Goal: Information Seeking & Learning: Learn about a topic

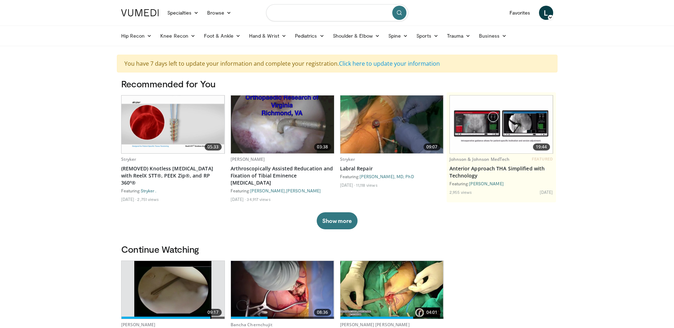
click at [317, 12] on input "Search topics, interventions" at bounding box center [337, 12] width 142 height 17
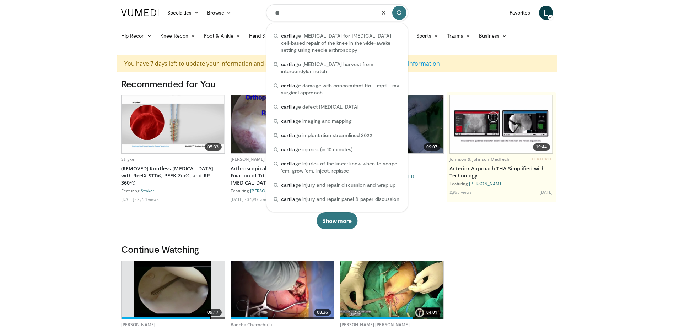
type input "*"
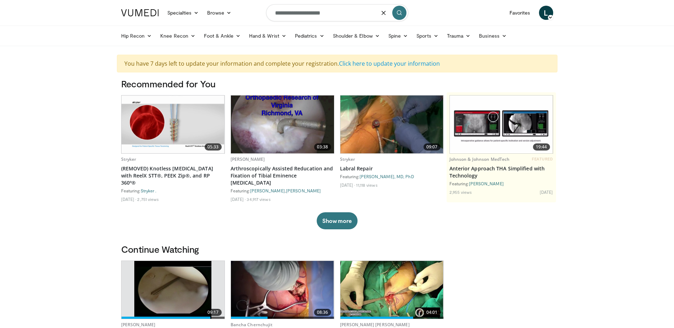
type input "**********"
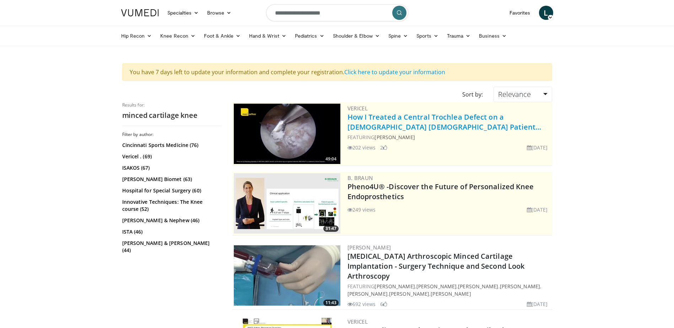
click at [406, 116] on link "How I Treated a Central Trochlea Defect on a [DEMOGRAPHIC_DATA] [DEMOGRAPHIC_DA…" at bounding box center [444, 122] width 194 height 20
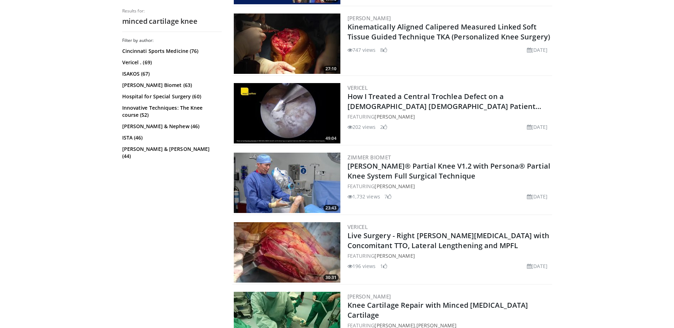
scroll to position [1563, 0]
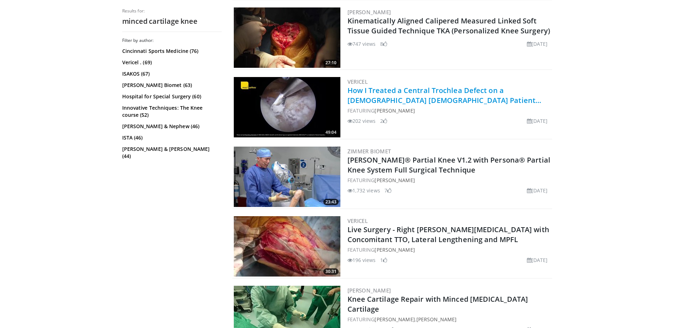
click at [416, 88] on link "How I Treated a Central Trochlea Defect on a 41 yo Male Patient…" at bounding box center [444, 96] width 194 height 20
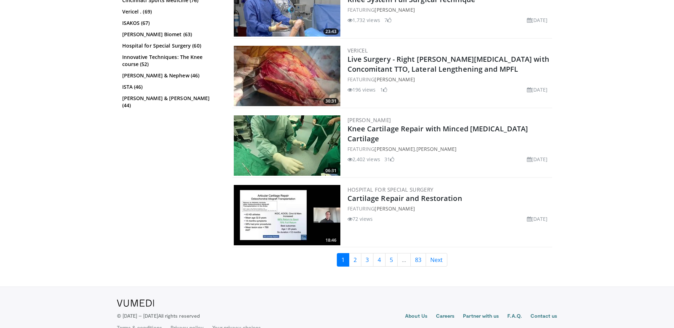
scroll to position [1745, 0]
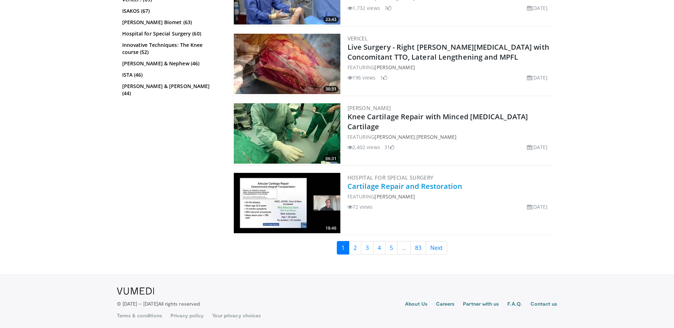
click at [381, 185] on link "Cartilage Repair and Restoration" at bounding box center [404, 186] width 115 height 10
click at [354, 246] on link "2" at bounding box center [355, 247] width 12 height 13
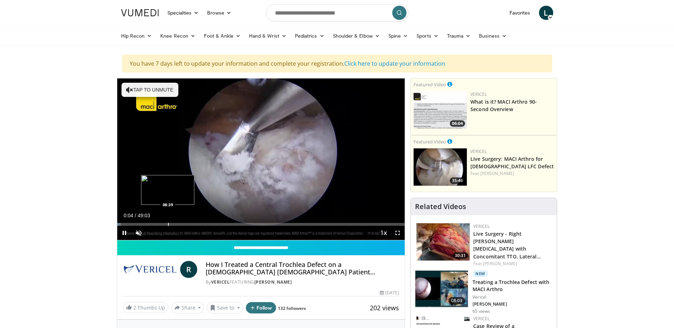
click at [168, 224] on div "Progress Bar" at bounding box center [168, 224] width 1 height 3
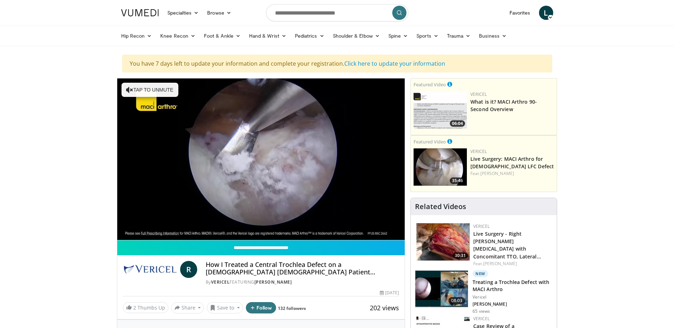
click at [150, 221] on video-js "**********" at bounding box center [261, 159] width 288 height 162
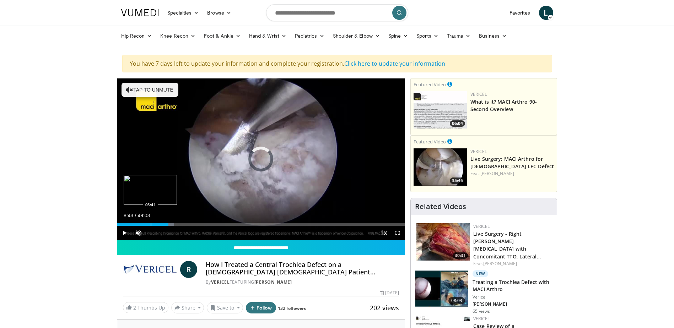
click at [151, 225] on div "Progress Bar" at bounding box center [151, 224] width 1 height 3
click at [172, 223] on div "Progress Bar" at bounding box center [172, 224] width 1 height 3
click at [163, 222] on div "Loaded : 20.89% 07:56 07:56" at bounding box center [261, 222] width 288 height 7
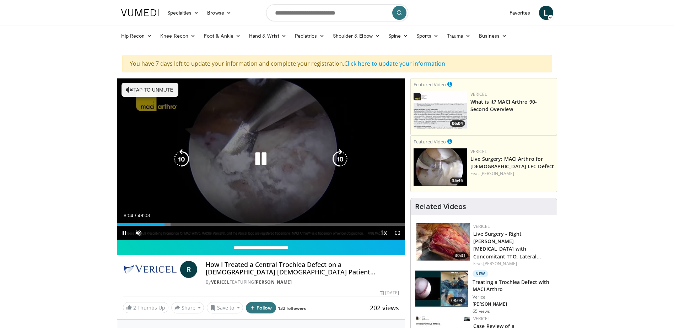
click at [260, 151] on icon "Video Player" at bounding box center [261, 159] width 20 height 20
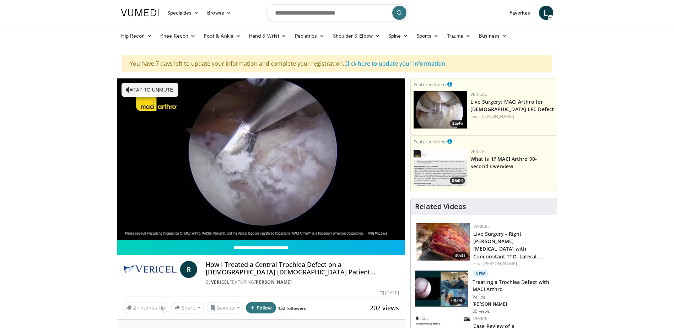
click at [166, 222] on video-js "**********" at bounding box center [261, 159] width 288 height 162
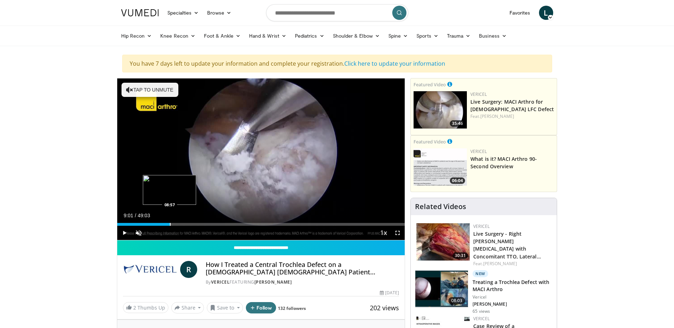
click at [170, 223] on div "Progress Bar" at bounding box center [170, 224] width 1 height 3
click at [162, 223] on div "Progress Bar" at bounding box center [162, 224] width 1 height 3
click at [151, 224] on div "Progress Bar" at bounding box center [151, 224] width 1 height 3
click at [157, 224] on div "Progress Bar" at bounding box center [157, 224] width 1 height 3
click at [160, 226] on div "Progress Bar" at bounding box center [160, 224] width 1 height 3
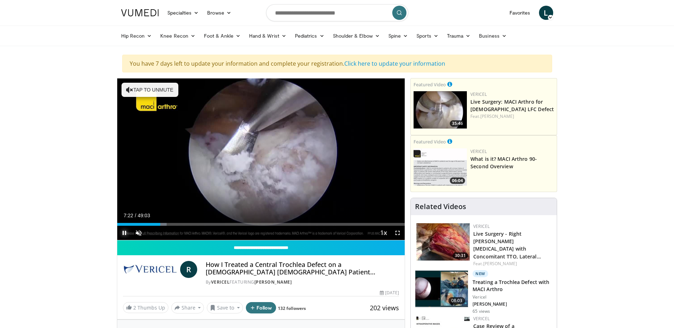
click at [126, 232] on span "Video Player" at bounding box center [124, 233] width 14 height 14
click at [158, 223] on div "Progress Bar" at bounding box center [158, 224] width 1 height 3
click at [123, 233] on span "Video Player" at bounding box center [124, 233] width 14 height 14
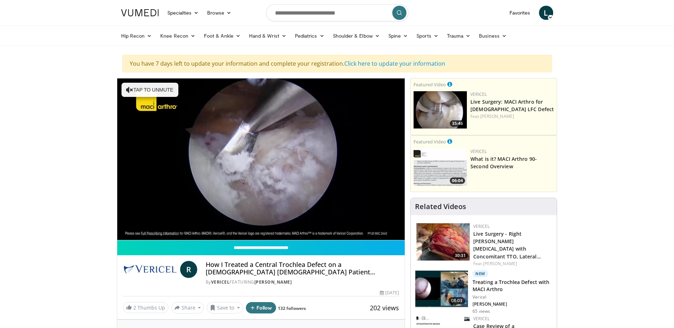
click at [123, 233] on div "10 seconds Tap to unmute" at bounding box center [261, 159] width 288 height 162
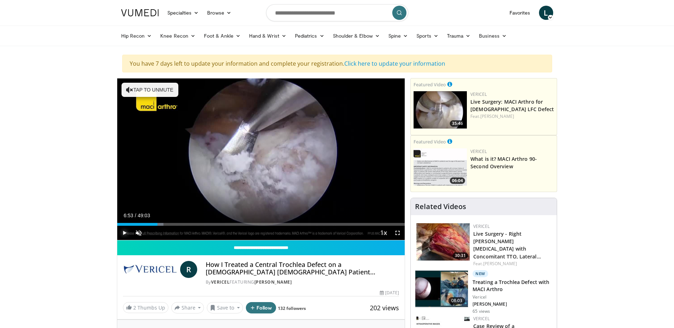
click at [123, 233] on span "Video Player" at bounding box center [124, 233] width 14 height 14
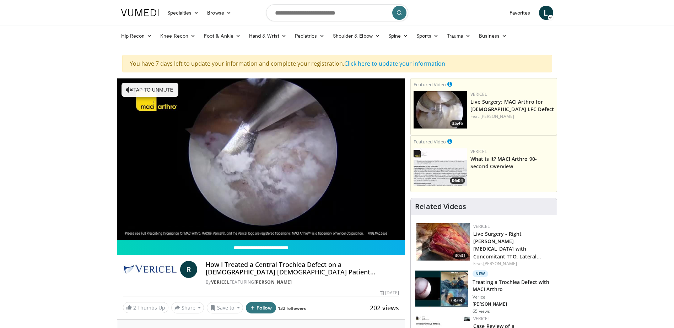
click at [123, 233] on div "10 seconds Tap to unmute" at bounding box center [261, 159] width 288 height 162
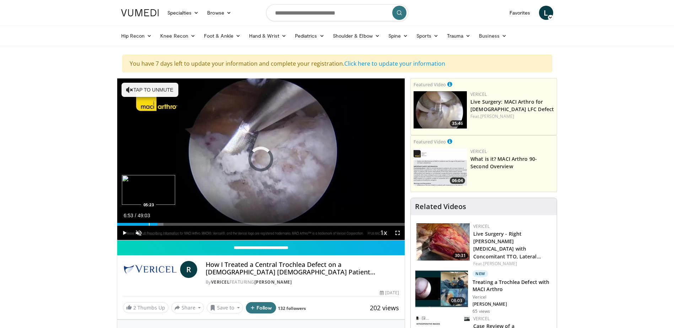
click at [149, 225] on div "Progress Bar" at bounding box center [149, 224] width 1 height 3
click at [121, 235] on span "Video Player" at bounding box center [124, 233] width 14 height 14
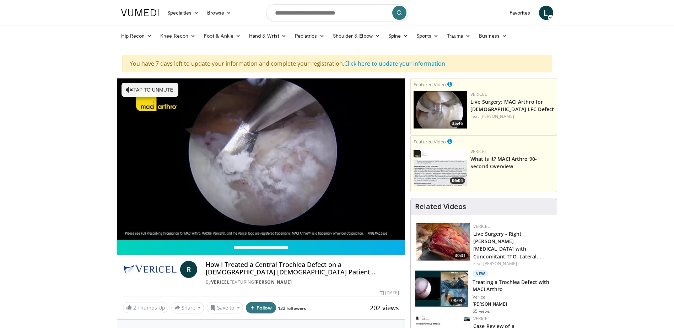
click at [124, 234] on div "10 seconds Tap to unmute" at bounding box center [261, 159] width 288 height 162
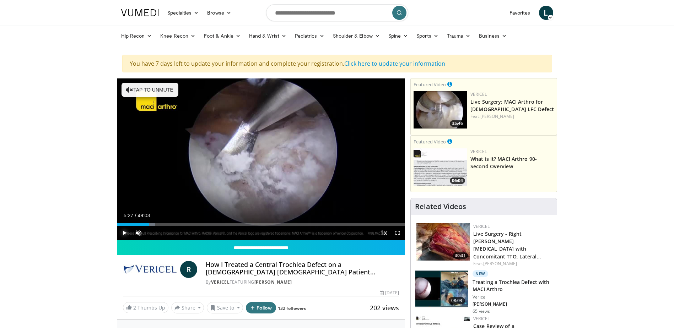
click at [124, 234] on span "Video Player" at bounding box center [124, 233] width 14 height 14
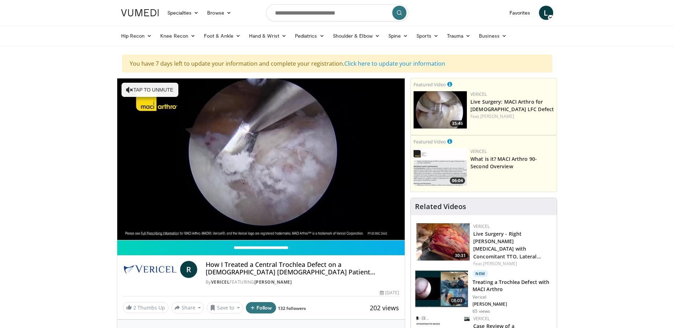
click at [124, 234] on video-js "**********" at bounding box center [261, 159] width 288 height 162
click at [124, 234] on div "10 seconds Tap to unmute" at bounding box center [261, 159] width 288 height 162
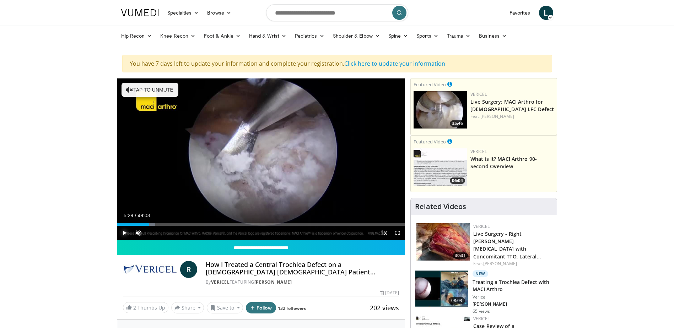
click at [124, 232] on span "Video Player" at bounding box center [124, 233] width 14 height 14
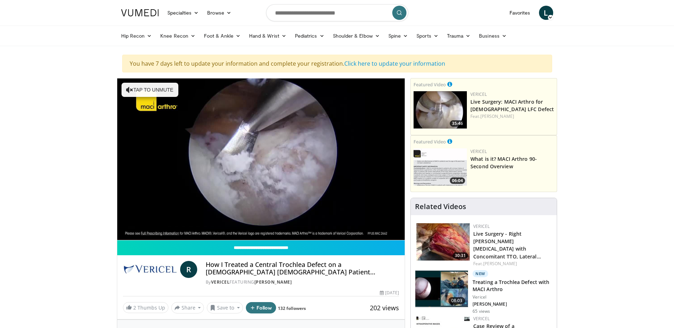
click at [124, 232] on div "10 seconds Tap to unmute" at bounding box center [261, 159] width 288 height 162
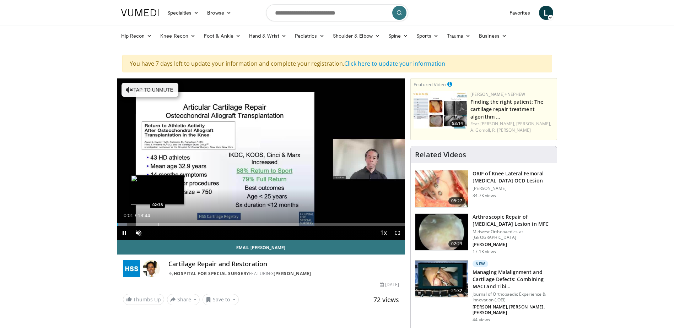
click at [157, 221] on div "Loaded : 3.52% 00:01 02:38" at bounding box center [261, 222] width 288 height 7
drag, startPoint x: 160, startPoint y: 223, endPoint x: 142, endPoint y: 226, distance: 18.2
click at [142, 226] on div "Loaded : 10.67% 01:44 01:44" at bounding box center [261, 224] width 288 height 3
drag, startPoint x: 142, startPoint y: 226, endPoint x: 131, endPoint y: 226, distance: 11.0
click at [131, 226] on div "Loaded : 5.28% 00:55 00:54" at bounding box center [261, 224] width 288 height 3
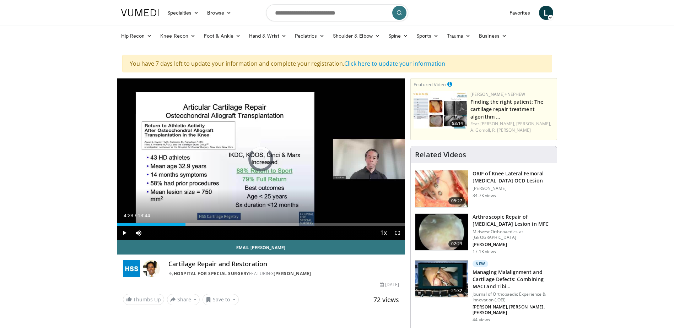
drag, startPoint x: 131, startPoint y: 226, endPoint x: 228, endPoint y: 228, distance: 97.7
click at [228, 228] on div "Current Time 4:28 / Duration 18:44 Play Skip Backward Skip Forward Mute 100% Lo…" at bounding box center [261, 233] width 288 height 14
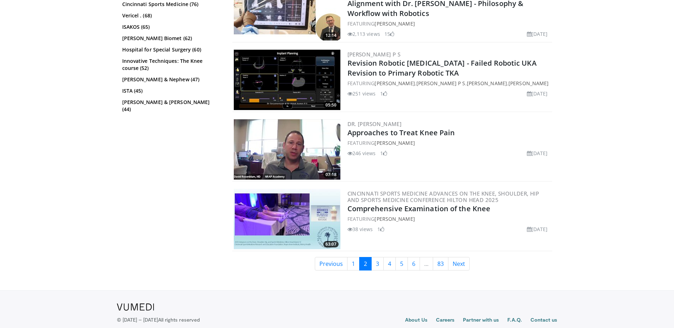
scroll to position [1743, 0]
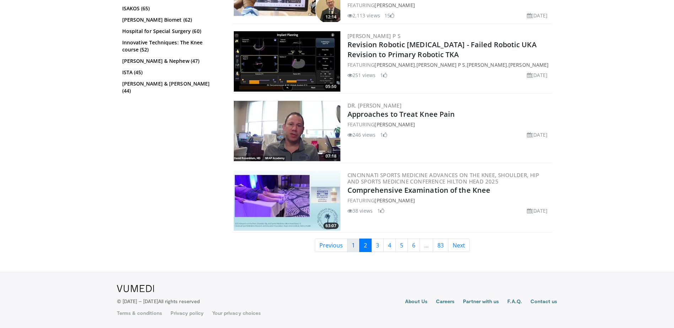
click at [356, 240] on link "1" at bounding box center [353, 245] width 12 height 13
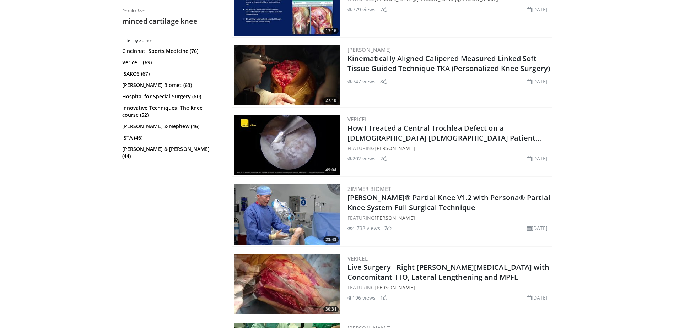
scroll to position [1527, 0]
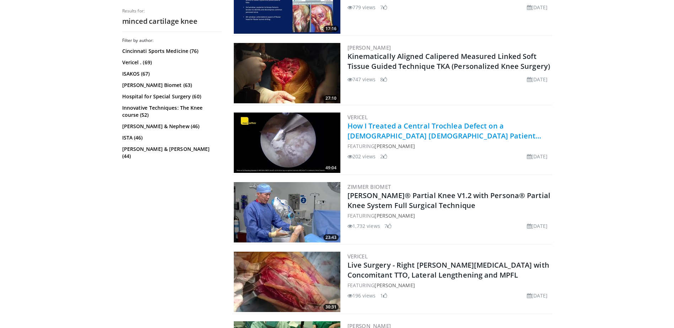
click at [386, 127] on link "How I Treated a Central Trochlea Defect on a [DEMOGRAPHIC_DATA] [DEMOGRAPHIC_DA…" at bounding box center [444, 131] width 194 height 20
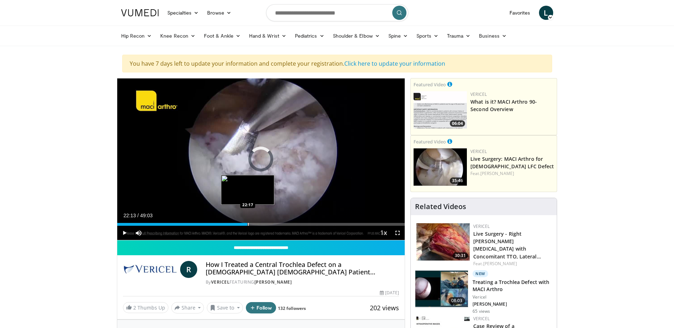
click at [247, 222] on div "Loaded : 1.34% 22:13 22:17" at bounding box center [261, 222] width 288 height 7
click at [121, 235] on span "Video Player" at bounding box center [124, 233] width 14 height 14
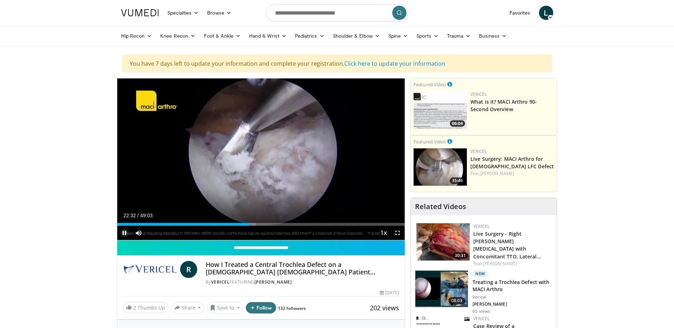
click at [124, 235] on span "Video Player" at bounding box center [124, 233] width 14 height 14
